Goal: Task Accomplishment & Management: Manage account settings

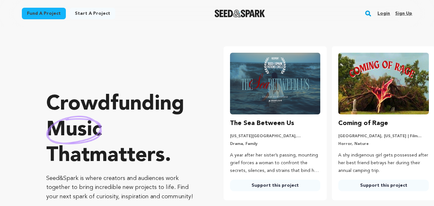
click at [384, 14] on link "Login" at bounding box center [384, 13] width 13 height 10
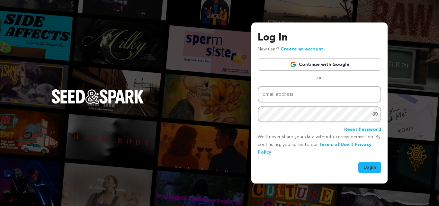
click at [409, 16] on div "Log In New user? Create an account Continue with Google or Email address Passwo…" at bounding box center [219, 103] width 439 height 206
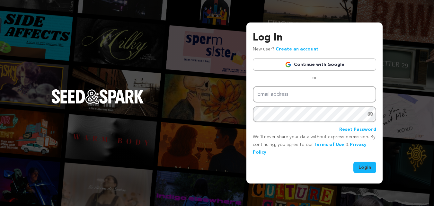
click at [223, 102] on div "Log In New user? Create an account Continue with Google or Email address Passwo…" at bounding box center [217, 103] width 434 height 206
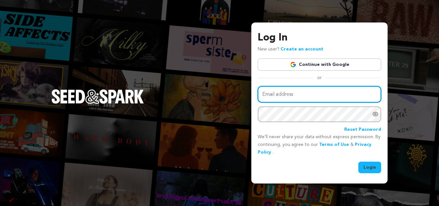
click at [296, 95] on input "Email address" at bounding box center [319, 94] width 123 height 16
type input "jasonlvclarke@gmail.com"
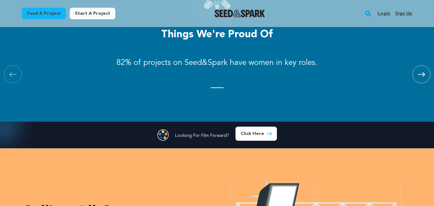
click at [38, 13] on link "Fund a project" at bounding box center [44, 14] width 44 height 12
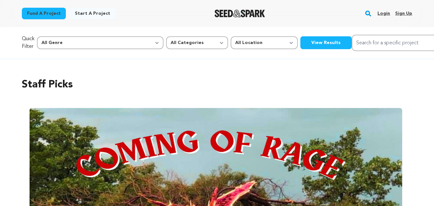
click at [266, 117] on img at bounding box center [216, 195] width 373 height 174
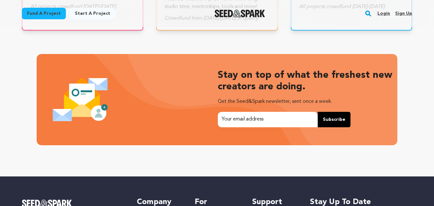
scroll to position [0, 114]
click at [412, 51] on section "Stay on top of what the freshest new creators are doing. Get the Seed&Spark new…" at bounding box center [217, 104] width 434 height 146
click at [387, 15] on link "Login" at bounding box center [384, 13] width 13 height 10
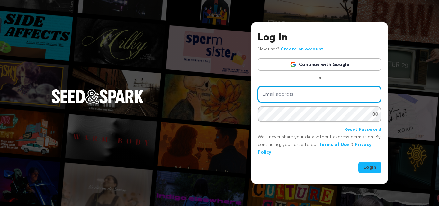
click at [270, 95] on input "Email address" at bounding box center [319, 94] width 123 height 16
type input "emilycarter7108@gmail.com"
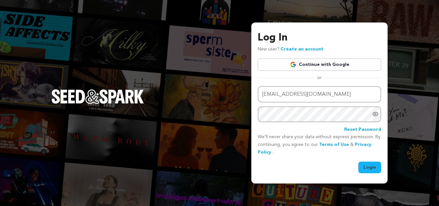
click at [378, 114] on icon "Show password as plain text. Warning: this will display your password on the sc…" at bounding box center [375, 114] width 6 height 6
click at [371, 167] on button "Login" at bounding box center [369, 168] width 23 height 12
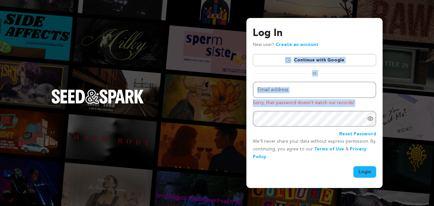
drag, startPoint x: 425, startPoint y: 55, endPoint x: 238, endPoint y: 118, distance: 196.7
click at [238, 118] on div "Log In New user? Create an account Continue with Google or Email address Sorry,…" at bounding box center [217, 103] width 434 height 206
